Goal: Information Seeking & Learning: Learn about a topic

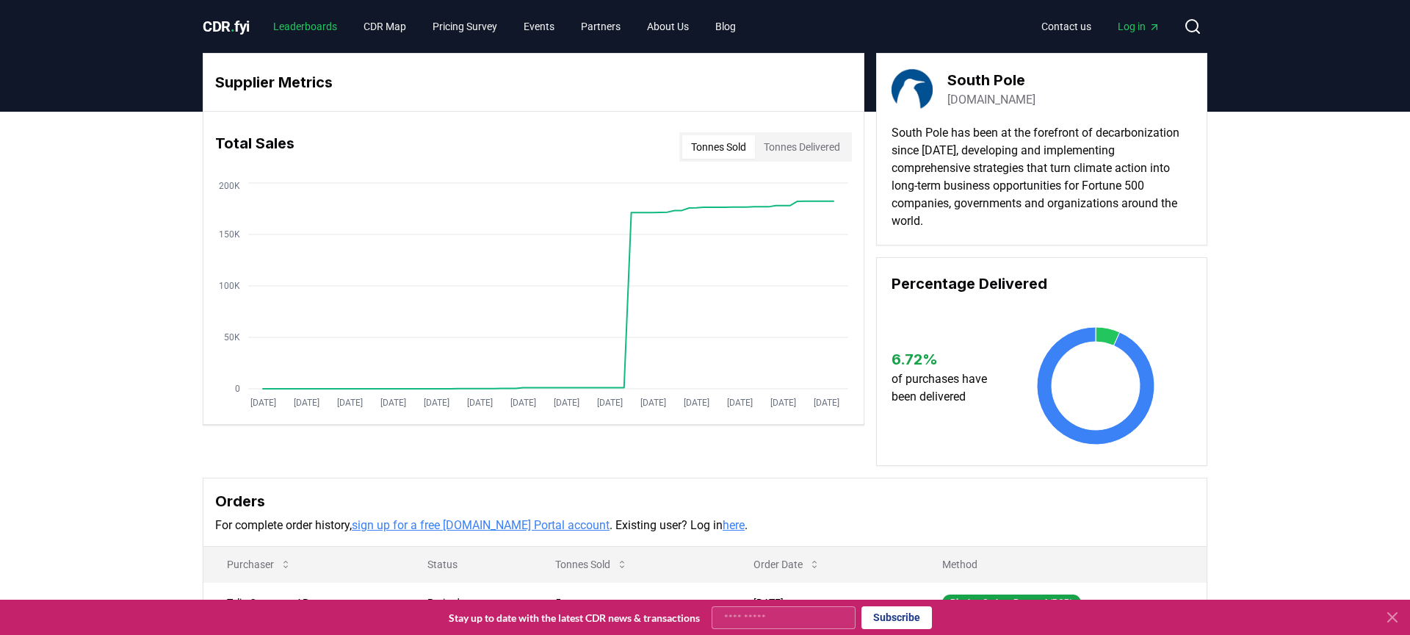
click at [286, 32] on link "Leaderboards" at bounding box center [304, 26] width 87 height 26
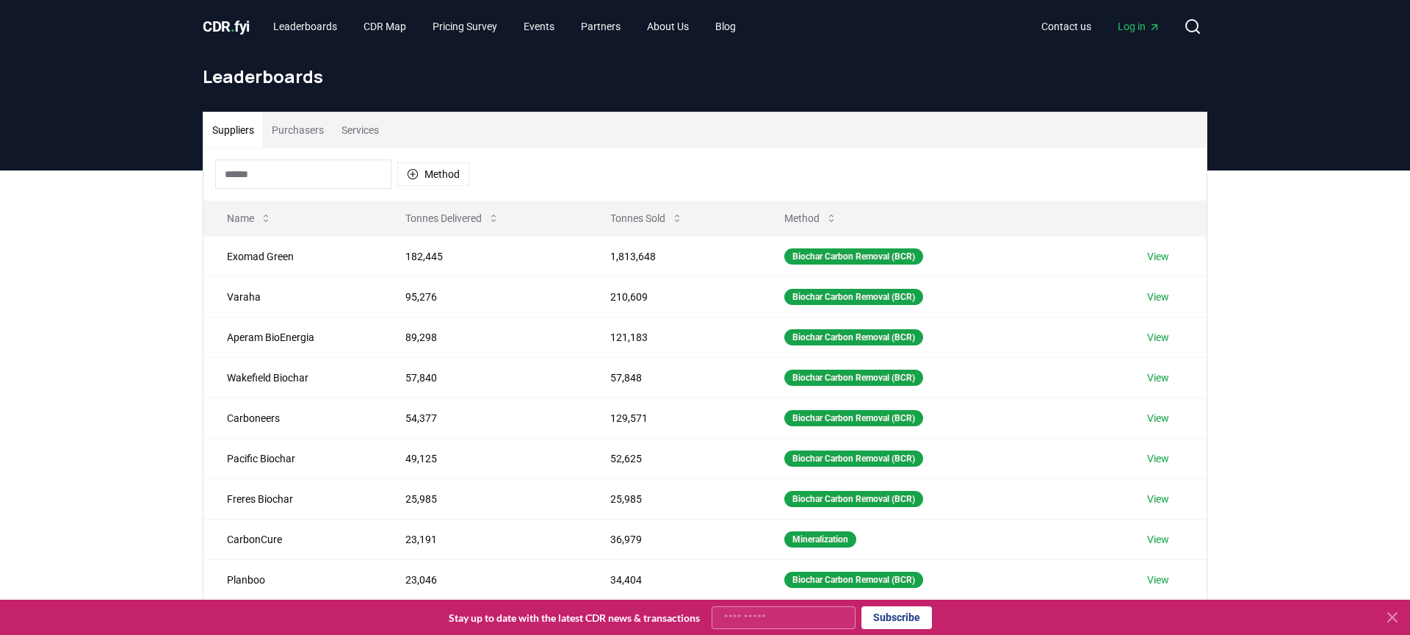
click at [372, 131] on button "Services" at bounding box center [360, 129] width 55 height 35
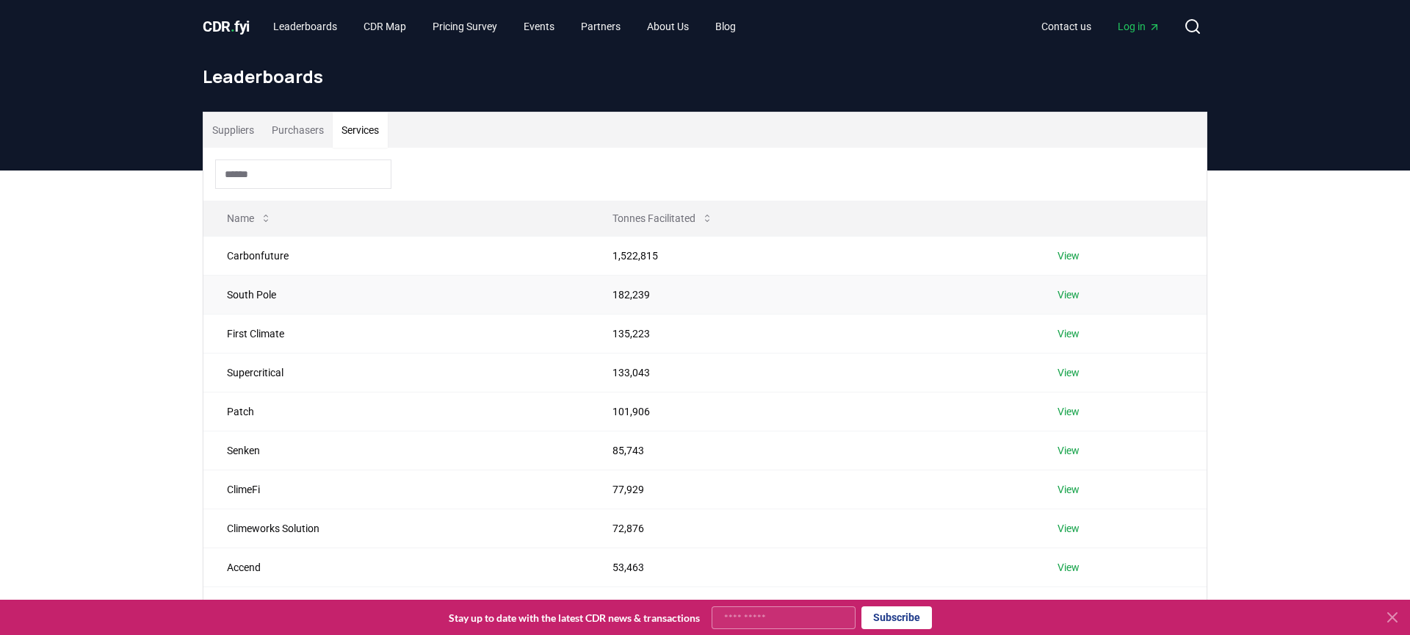
click at [1067, 297] on link "View" at bounding box center [1069, 294] width 22 height 15
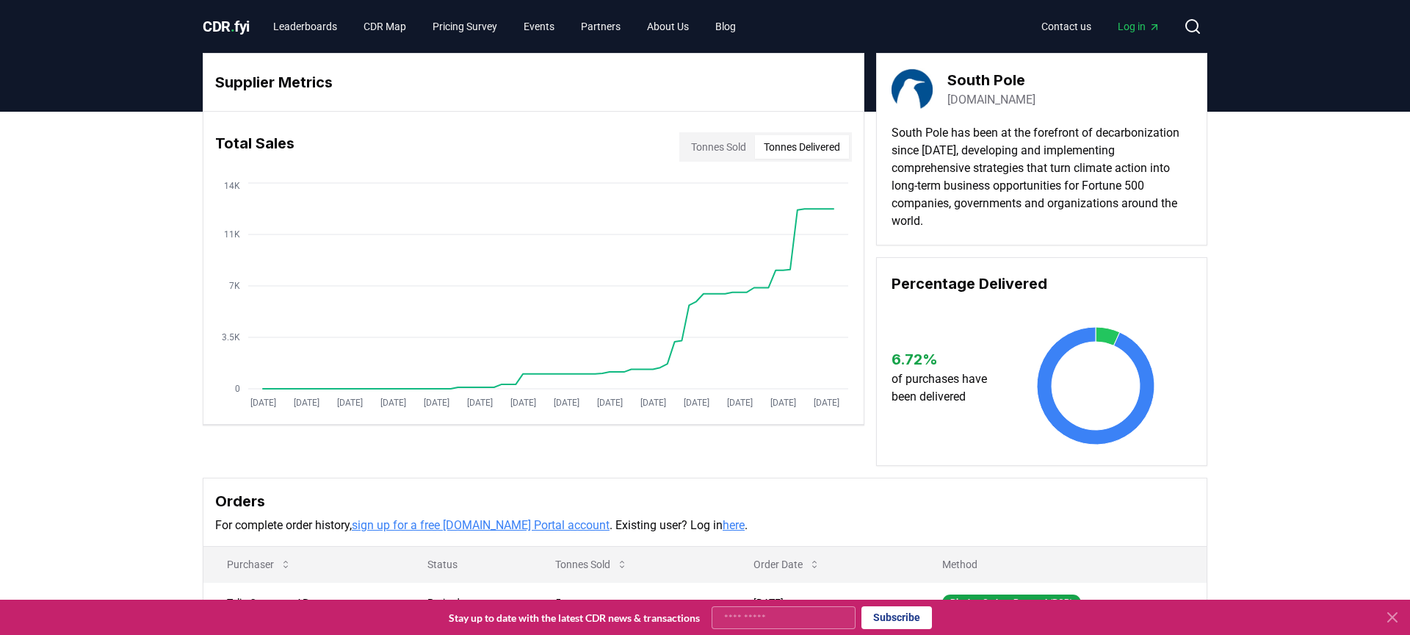
click at [791, 142] on button "Tonnes Delivered" at bounding box center [802, 147] width 94 height 24
click at [721, 141] on button "Tonnes Sold" at bounding box center [718, 147] width 73 height 24
